Goal: Task Accomplishment & Management: Manage account settings

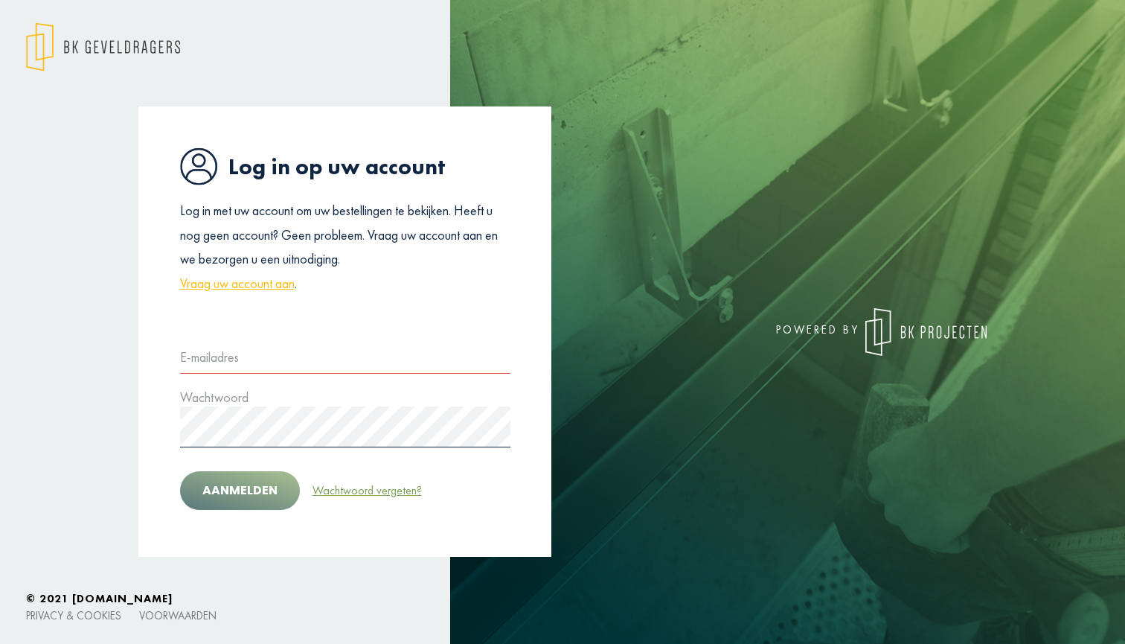
click at [346, 491] on link "Wachtwoord vergeten?" at bounding box center [367, 490] width 111 height 19
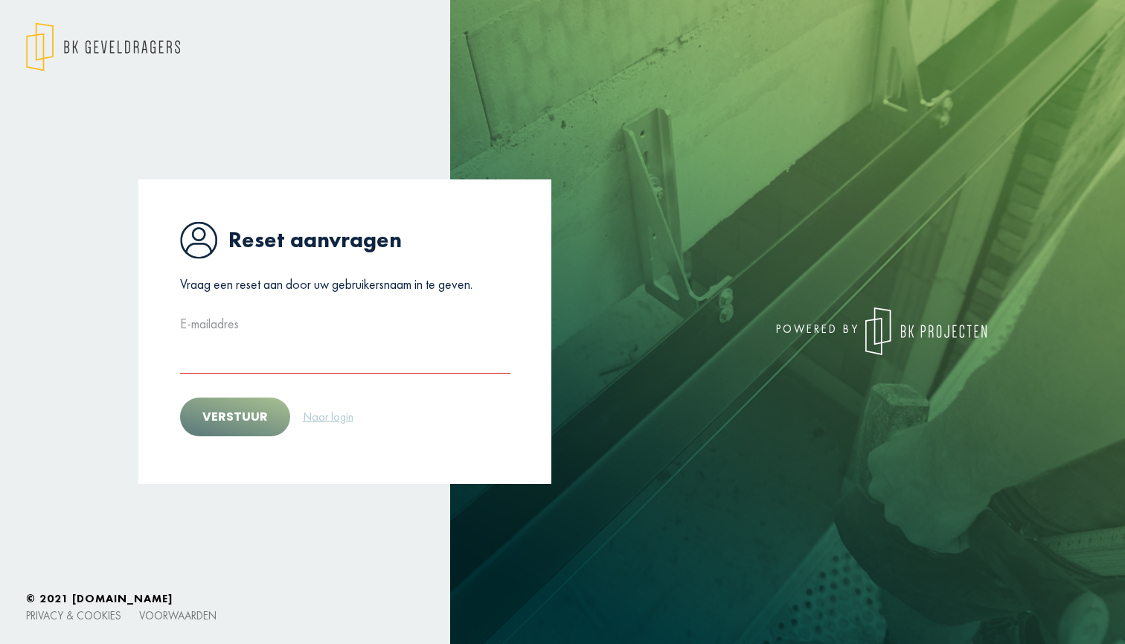
type input "**********"
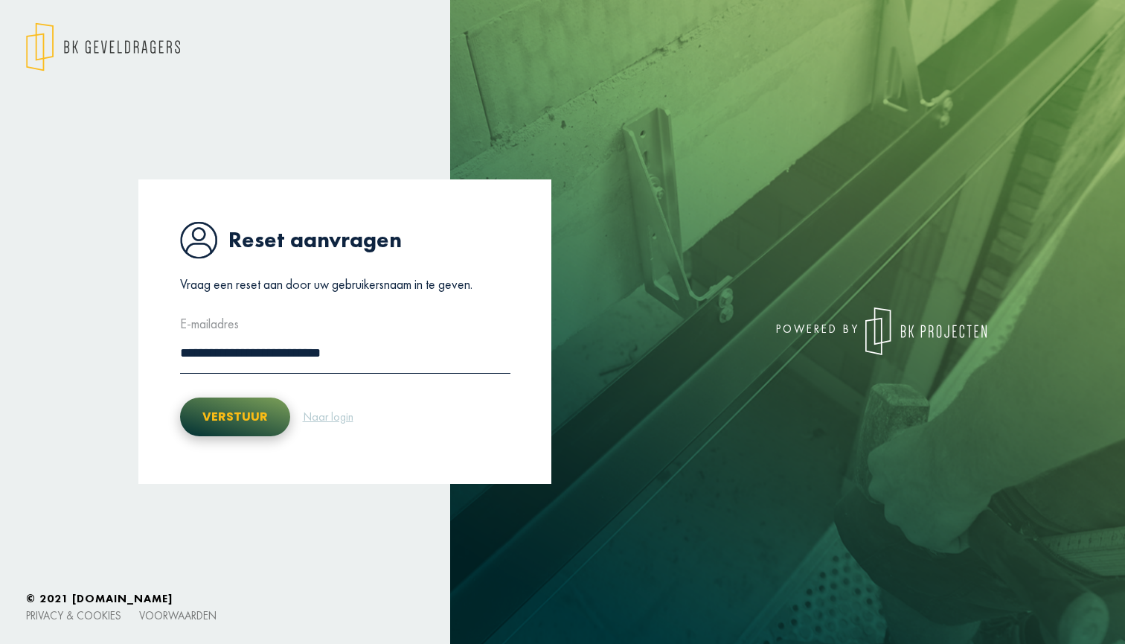
click at [248, 414] on button "Verstuur" at bounding box center [235, 416] width 110 height 39
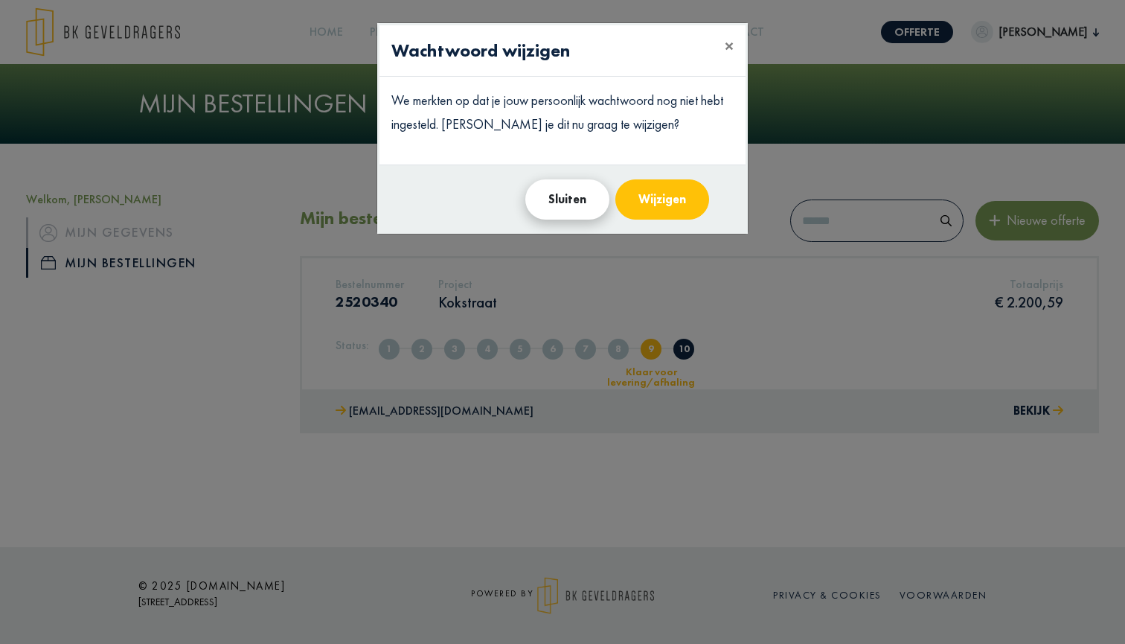
click at [581, 197] on button "Sluiten" at bounding box center [567, 199] width 84 height 40
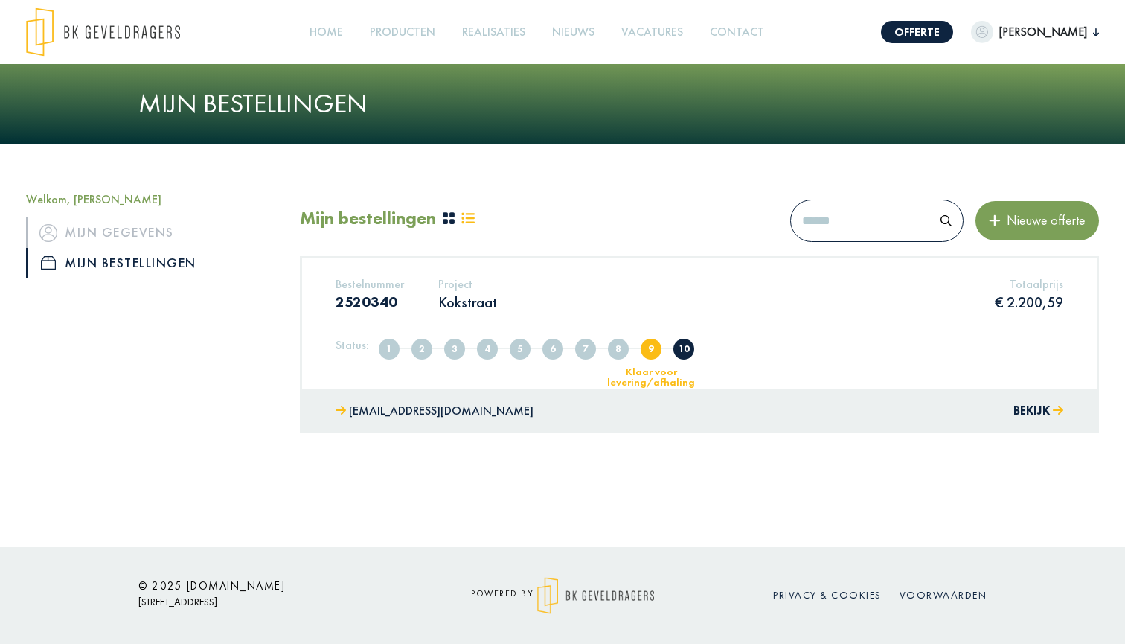
click at [641, 350] on span "9" at bounding box center [651, 349] width 21 height 21
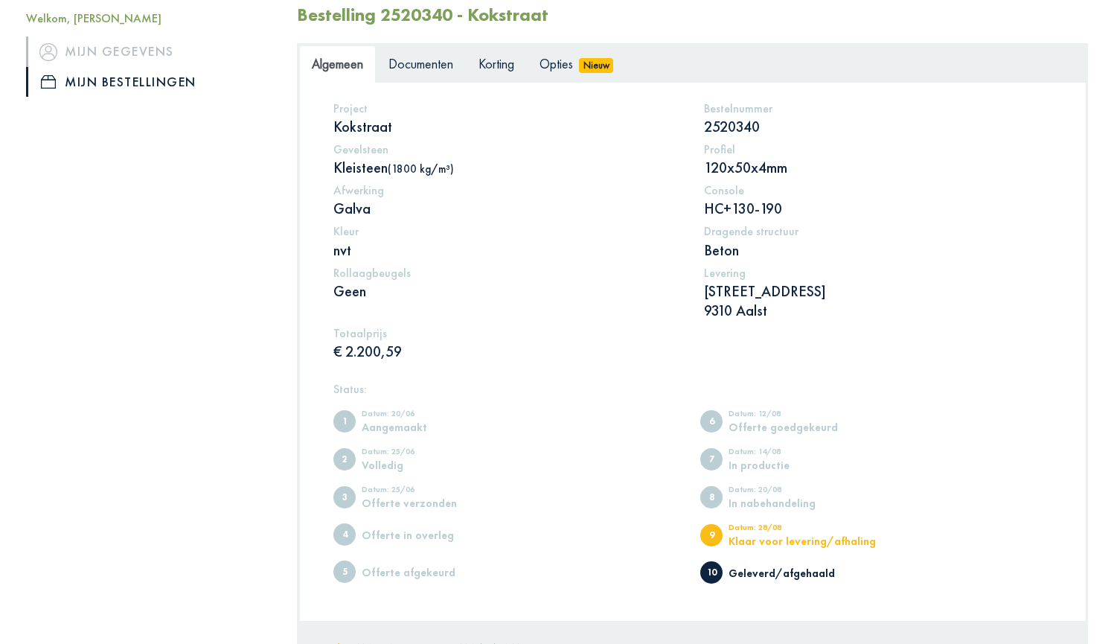
scroll to position [78, 0]
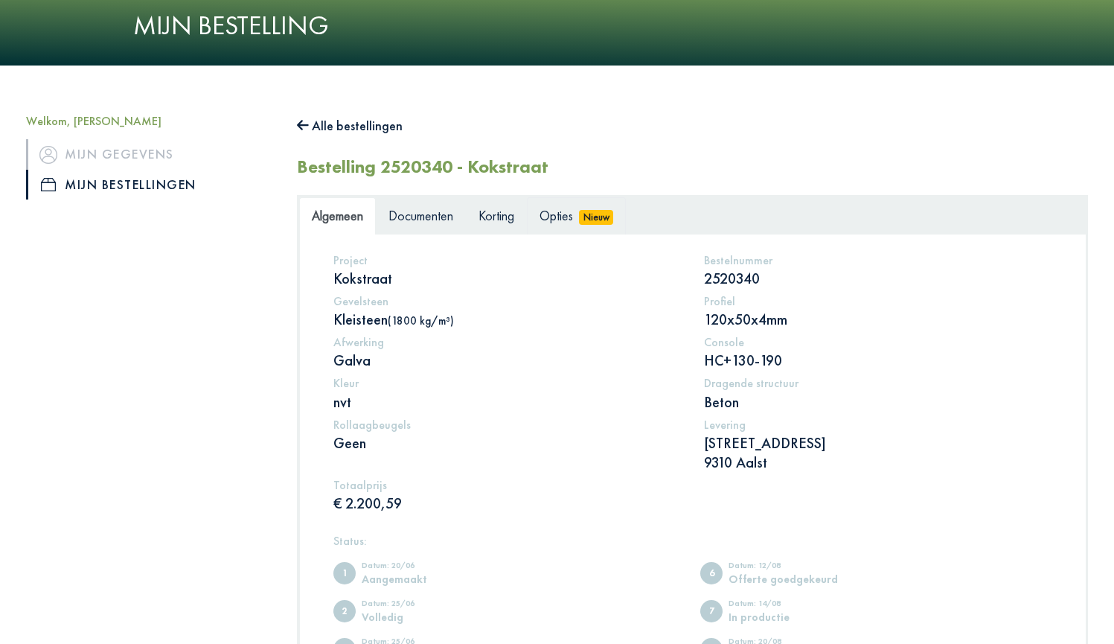
click at [569, 220] on span "Opties" at bounding box center [555, 215] width 33 height 17
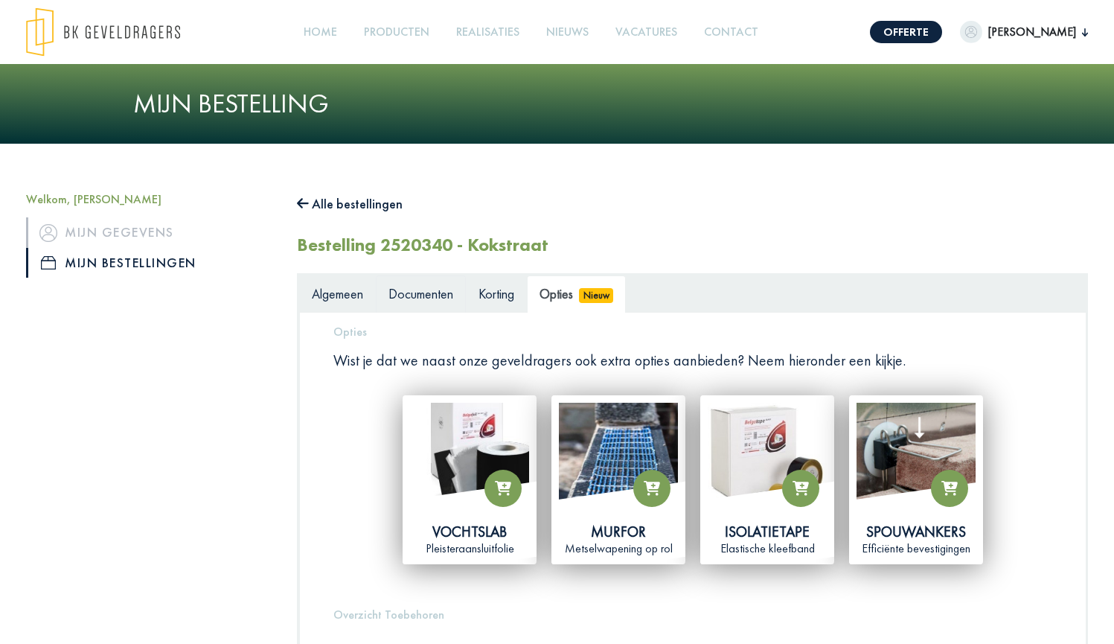
click at [437, 280] on link "Documenten" at bounding box center [421, 293] width 90 height 37
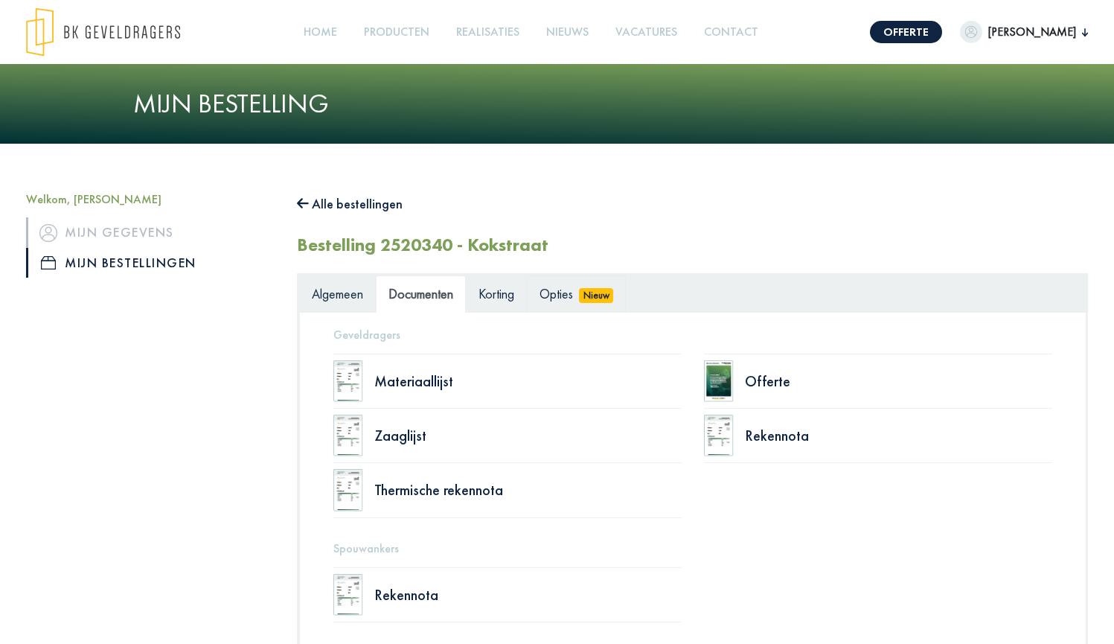
click at [560, 286] on span "Opties" at bounding box center [555, 293] width 33 height 17
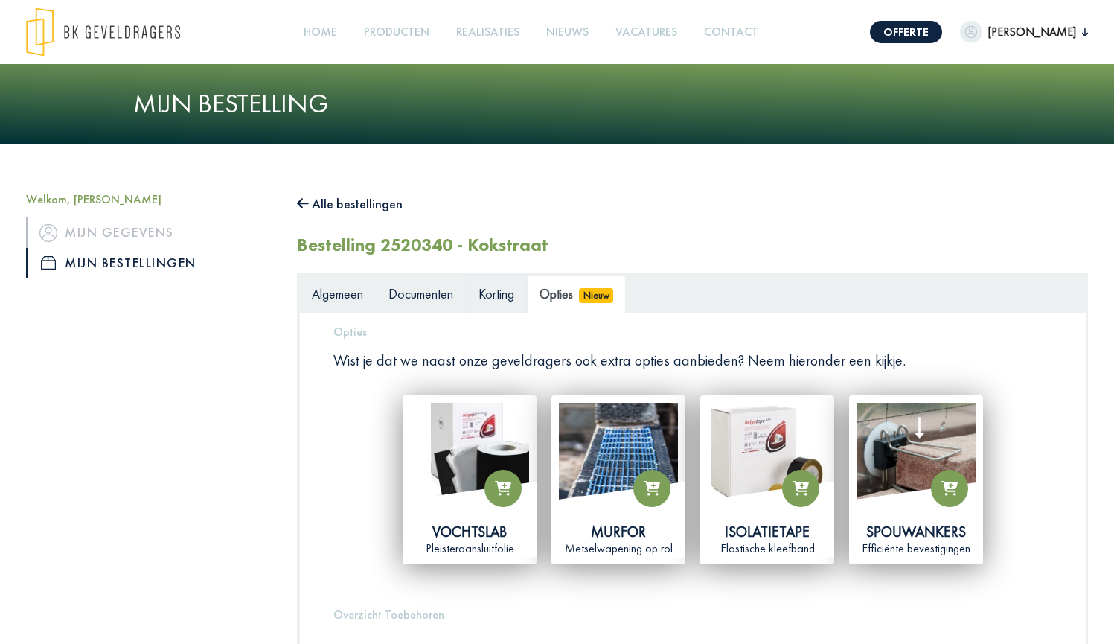
click at [503, 297] on span "Korting" at bounding box center [496, 293] width 36 height 17
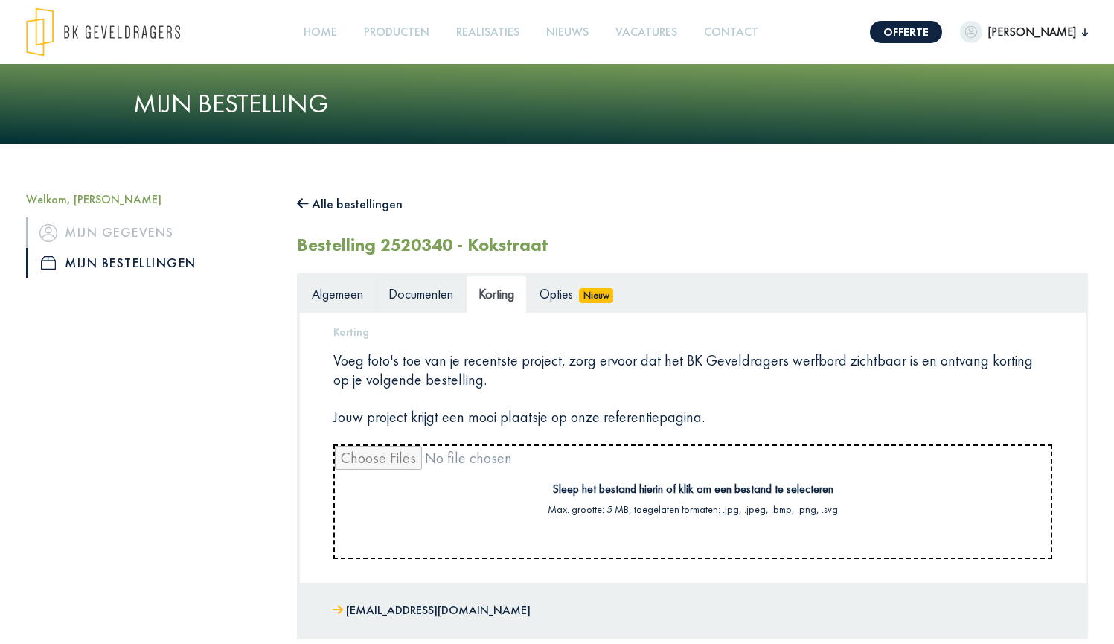
click at [414, 301] on link "Documenten" at bounding box center [421, 293] width 90 height 37
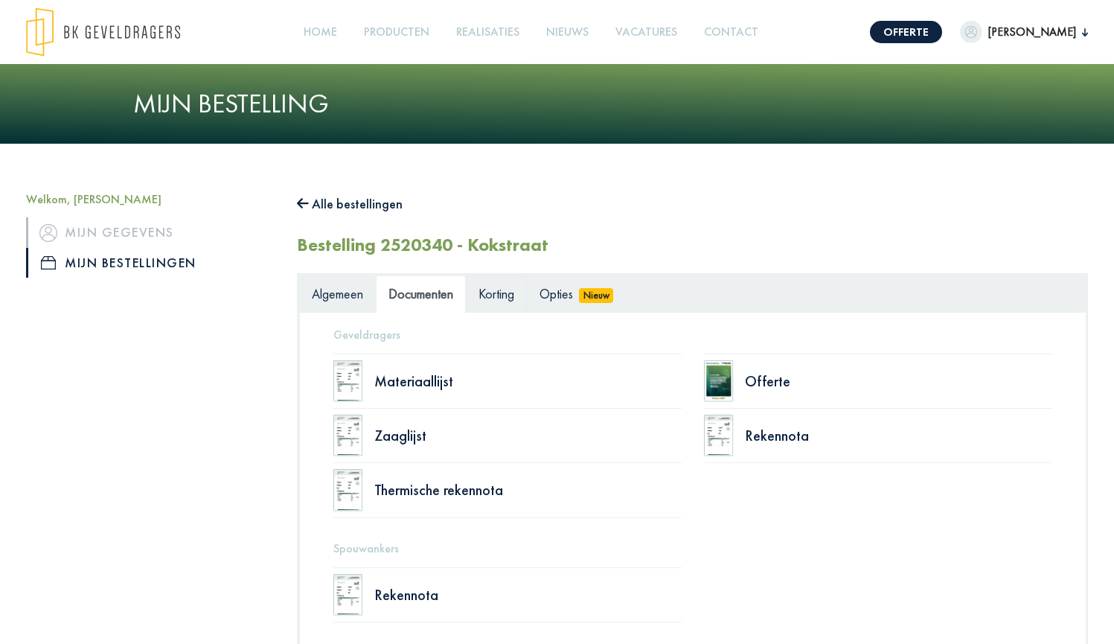
click at [493, 298] on span "Korting" at bounding box center [496, 293] width 36 height 17
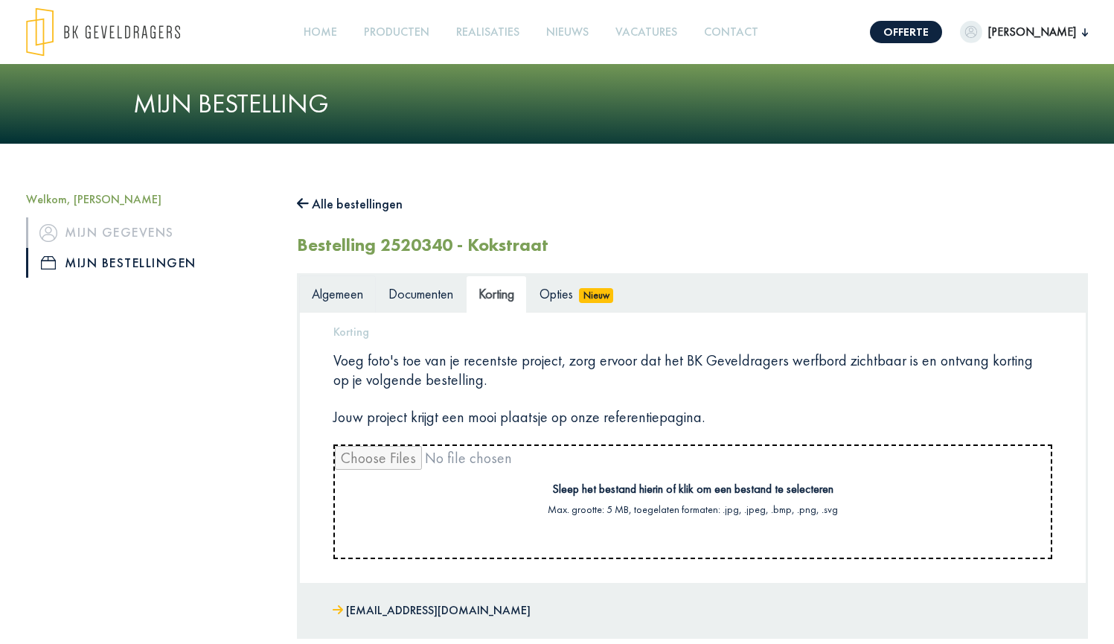
click at [344, 294] on span "Algemeen" at bounding box center [337, 293] width 51 height 17
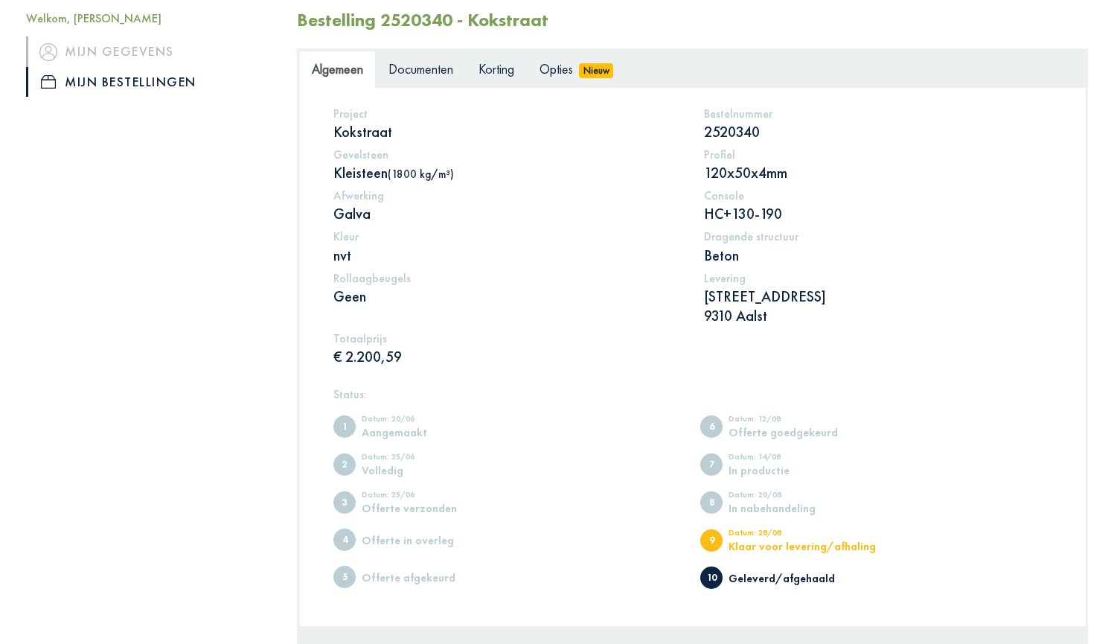
scroll to position [216, 0]
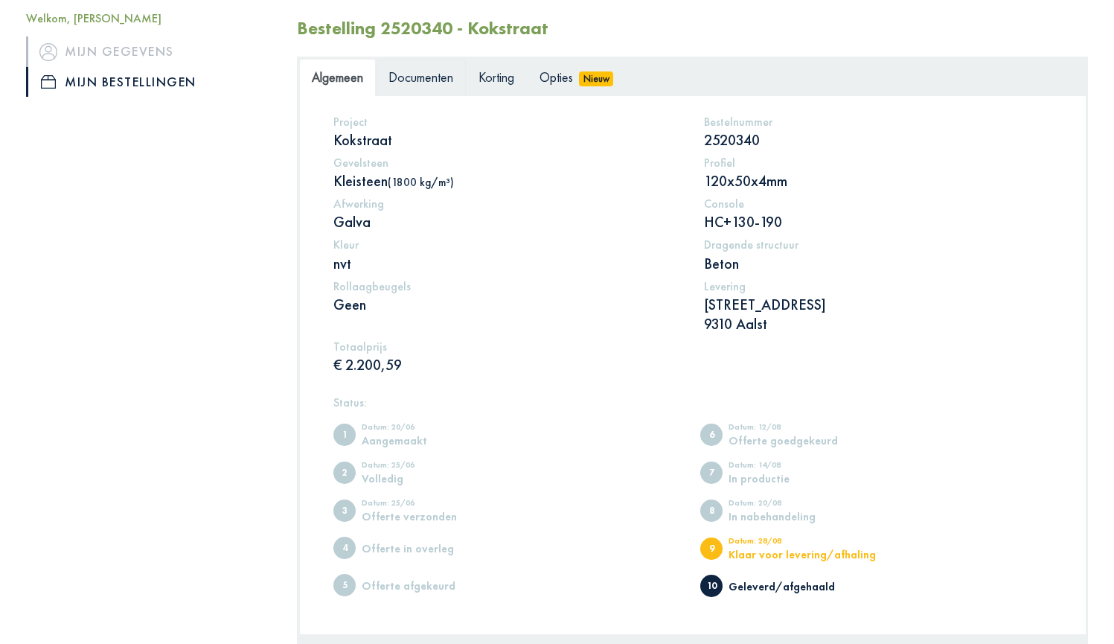
click at [436, 73] on span "Documenten" at bounding box center [420, 76] width 65 height 17
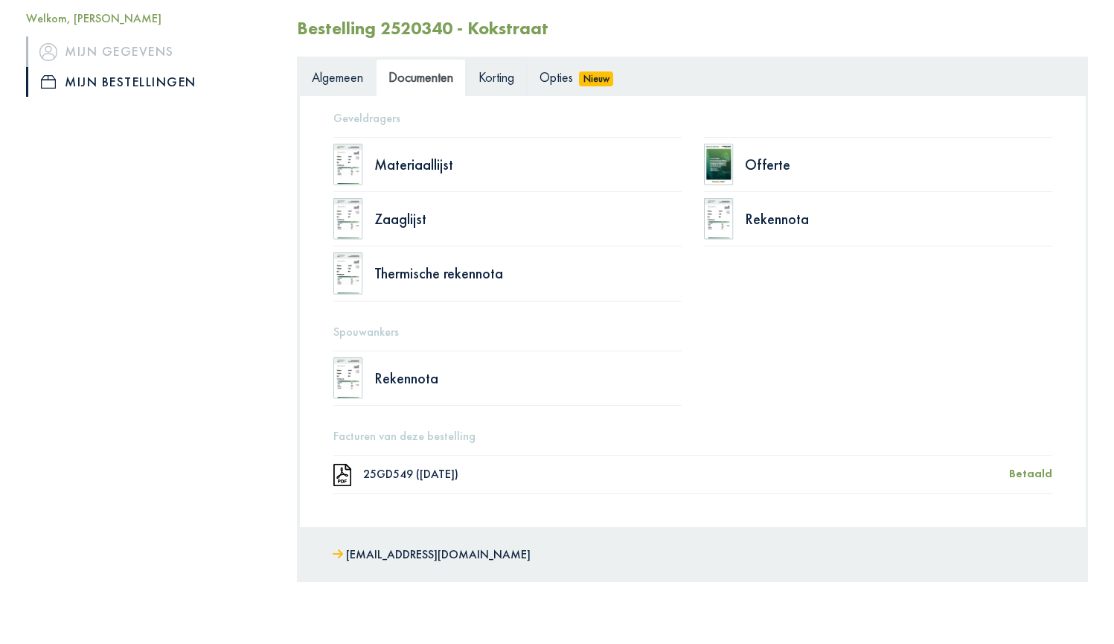
click at [494, 81] on span "Korting" at bounding box center [496, 76] width 36 height 17
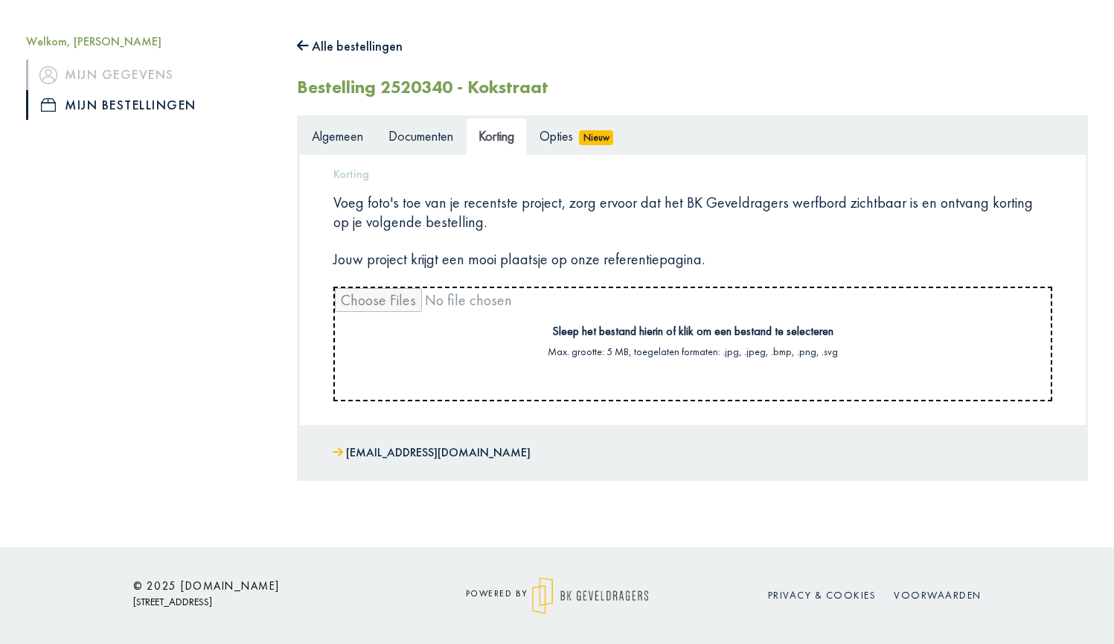
scroll to position [155, 0]
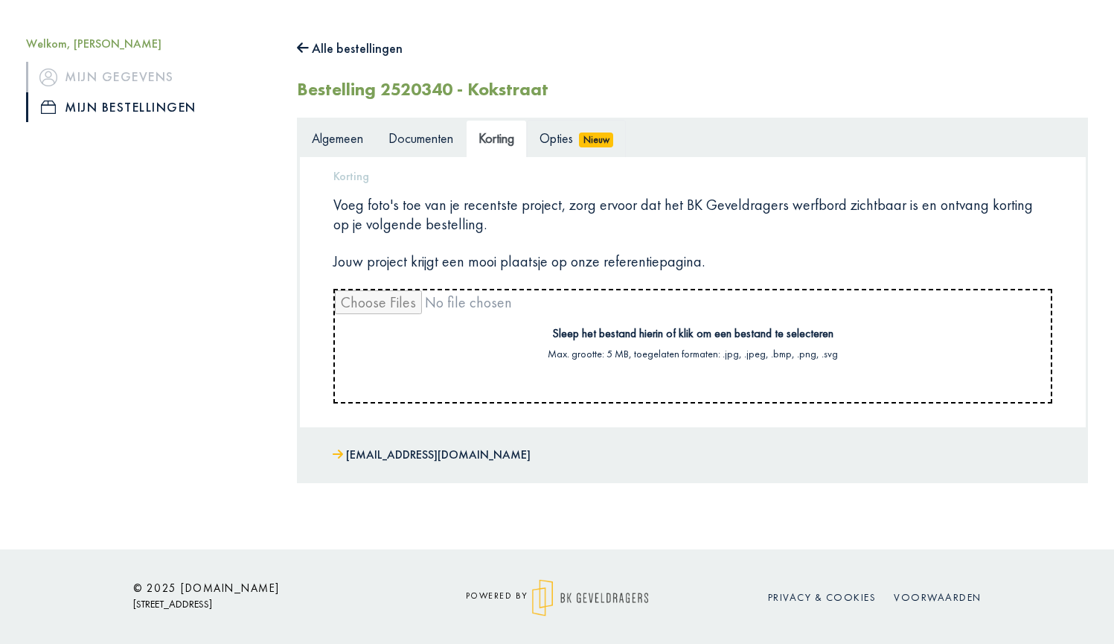
click at [561, 137] on span "Opties" at bounding box center [555, 137] width 33 height 17
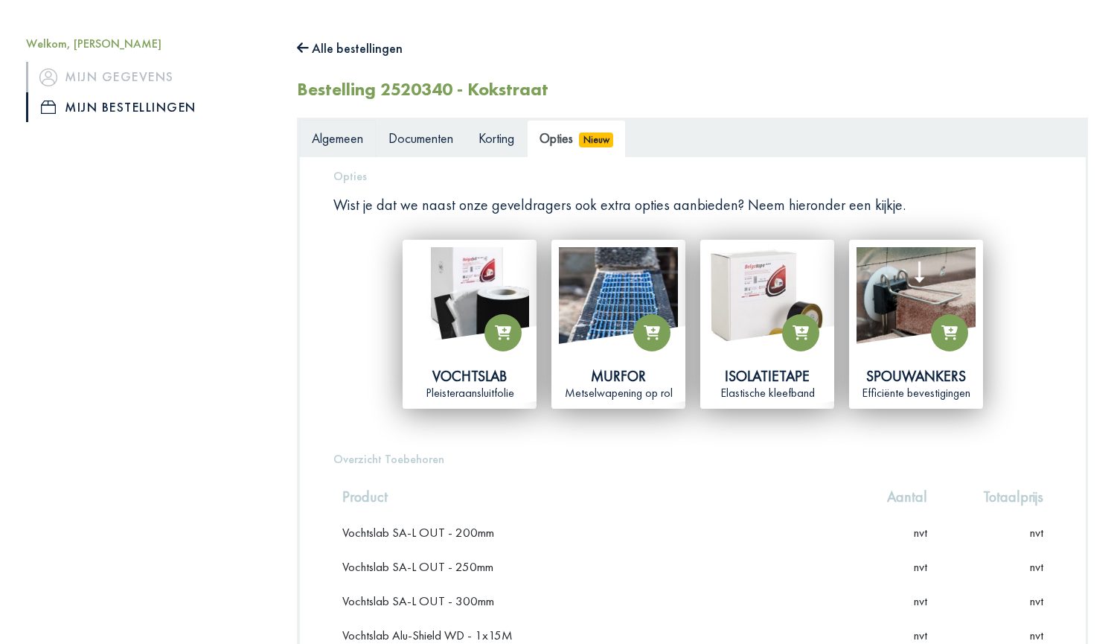
click at [347, 139] on span "Algemeen" at bounding box center [337, 137] width 51 height 17
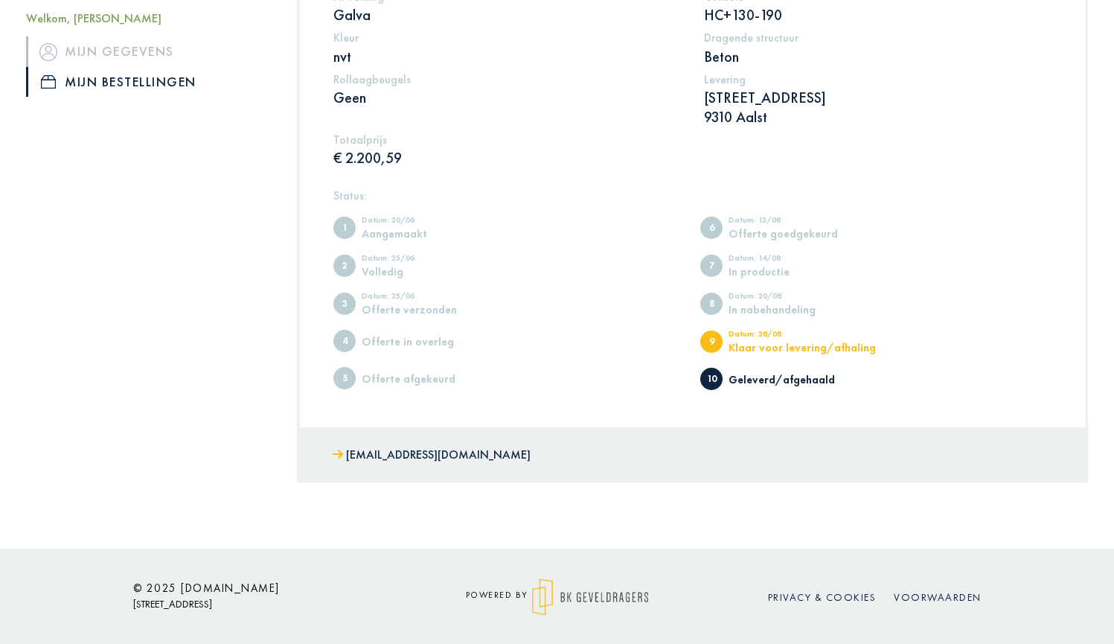
scroll to position [423, 0]
